Goal: Transaction & Acquisition: Purchase product/service

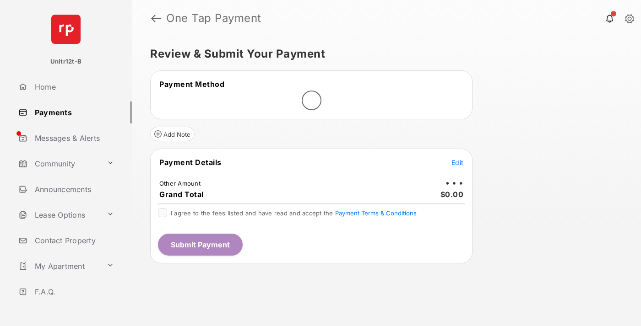
click at [457, 163] on span "Edit" at bounding box center [457, 163] width 12 height 8
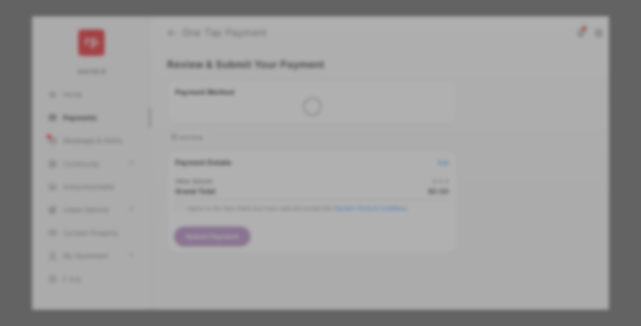
click at [303, 147] on div "Other Amount" at bounding box center [303, 155] width 148 height 16
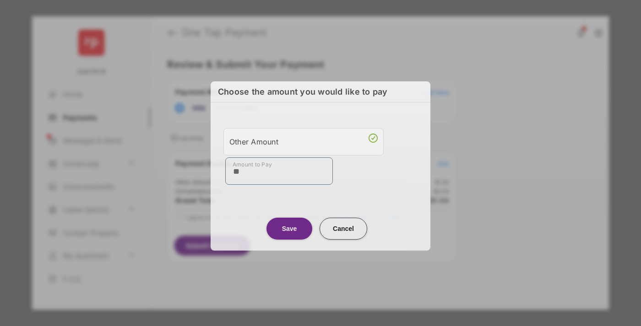
type input "**"
click at [289, 227] on button "Save" at bounding box center [289, 229] width 46 height 22
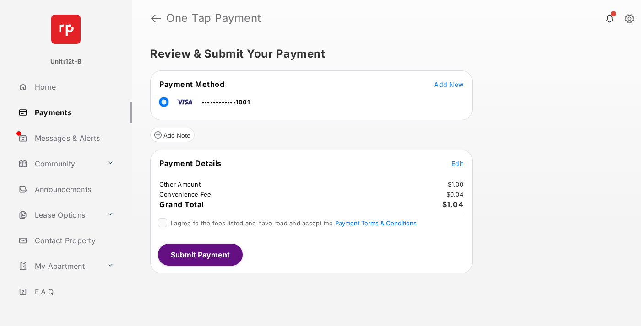
click at [457, 163] on span "Edit" at bounding box center [457, 164] width 12 height 8
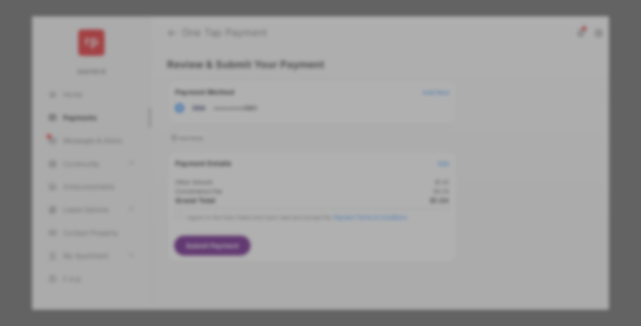
click at [289, 240] on button "Save" at bounding box center [289, 242] width 46 height 22
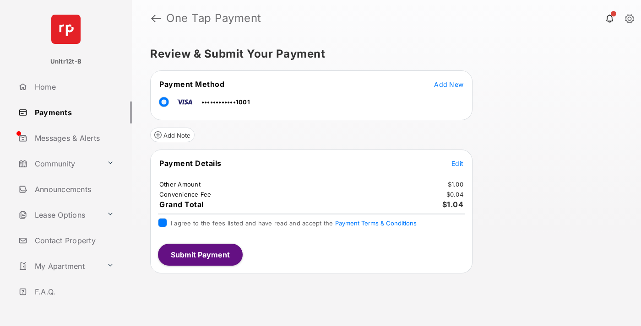
click at [200, 255] on button "Submit Payment" at bounding box center [200, 255] width 85 height 22
